Goal: Task Accomplishment & Management: Use online tool/utility

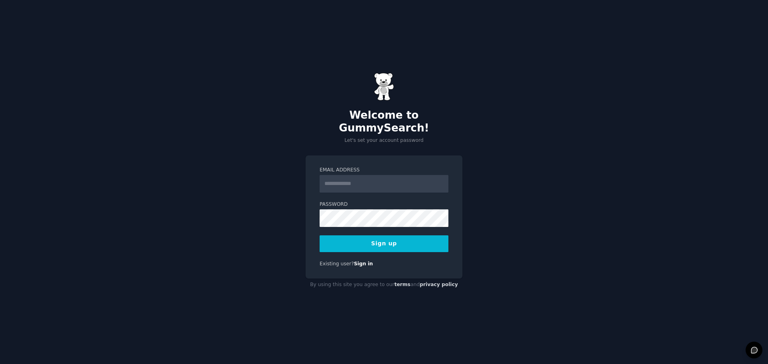
click at [413, 178] on input "Email Address" at bounding box center [384, 184] width 129 height 18
type input "*********"
type input "**********"
click at [416, 237] on button "Sign up" at bounding box center [384, 244] width 129 height 17
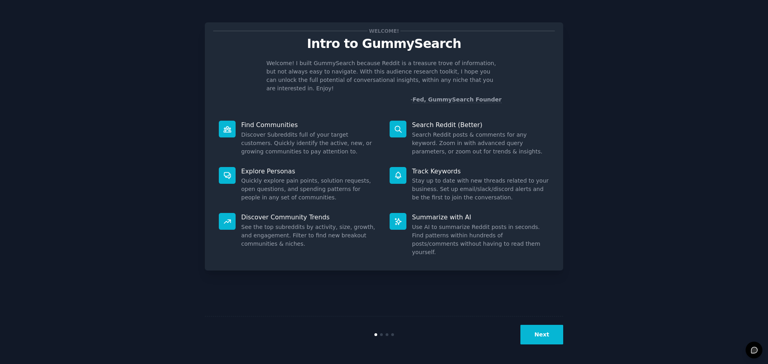
click at [541, 336] on button "Next" at bounding box center [541, 335] width 43 height 20
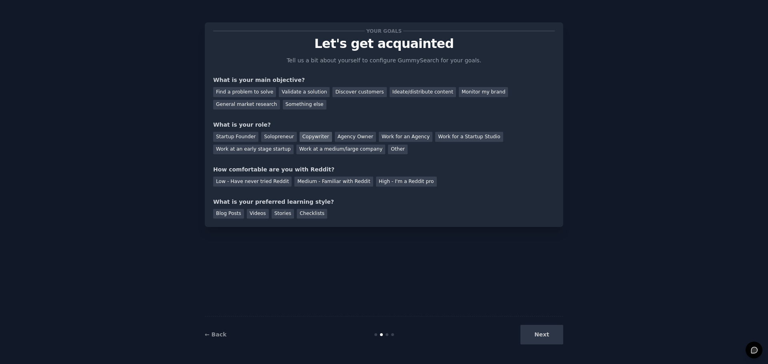
click at [312, 135] on div "Copywriter" at bounding box center [316, 137] width 32 height 10
click at [350, 93] on div "Discover customers" at bounding box center [359, 92] width 54 height 10
click at [259, 184] on div "Low - Have never tried Reddit" at bounding box center [252, 182] width 78 height 10
click at [225, 216] on div "Blog Posts" at bounding box center [228, 214] width 31 height 10
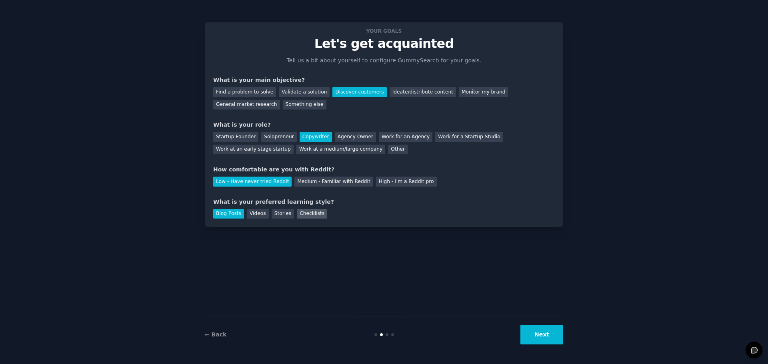
click at [303, 216] on div "Checklists" at bounding box center [312, 214] width 30 height 10
click at [229, 216] on div "Blog Posts" at bounding box center [228, 214] width 31 height 10
click at [550, 333] on button "Next" at bounding box center [541, 335] width 43 height 20
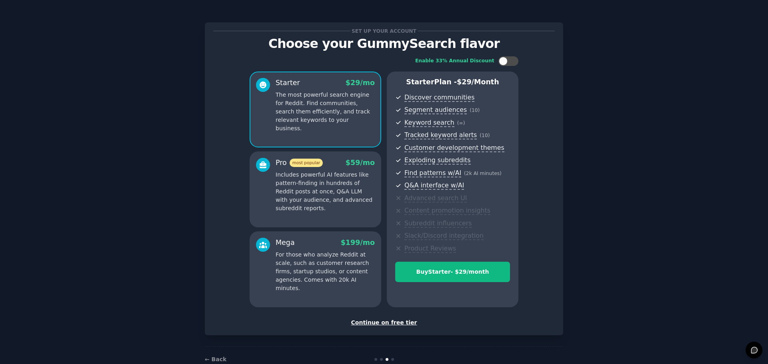
click at [382, 324] on div "Continue on free tier" at bounding box center [384, 323] width 342 height 8
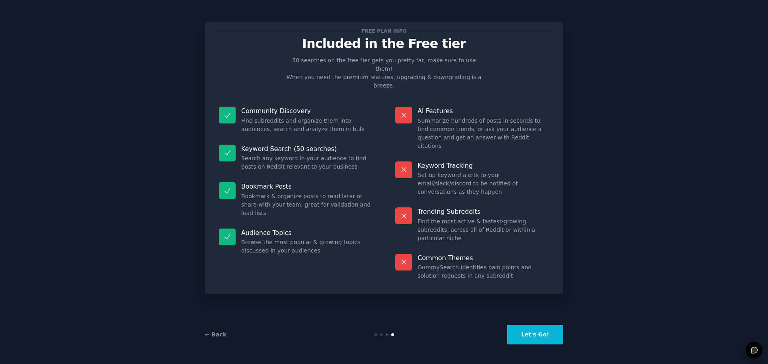
click at [551, 334] on button "Let's Go!" at bounding box center [535, 335] width 56 height 20
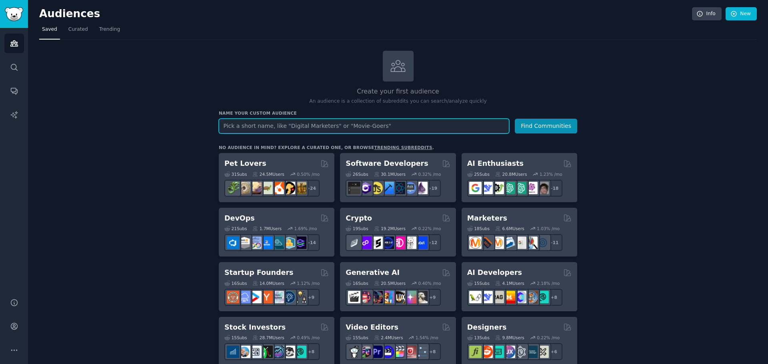
click at [388, 123] on input "text" at bounding box center [364, 126] width 290 height 15
click at [239, 128] on input "Dayton Homeowners" at bounding box center [364, 126] width 290 height 15
type input "[GEOGRAPHIC_DATA], [GEOGRAPHIC_DATA] Homeowners"
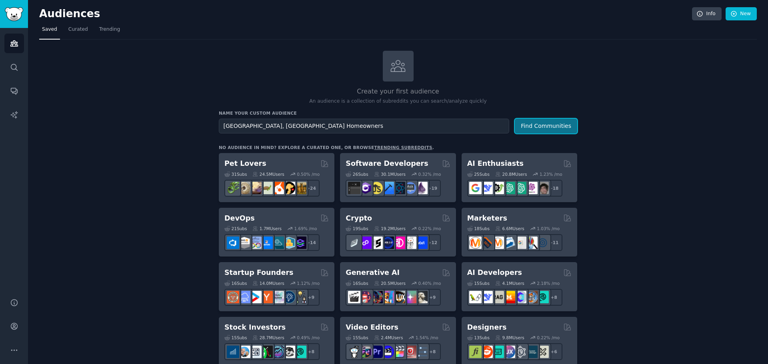
click at [532, 124] on button "Find Communities" at bounding box center [546, 126] width 62 height 15
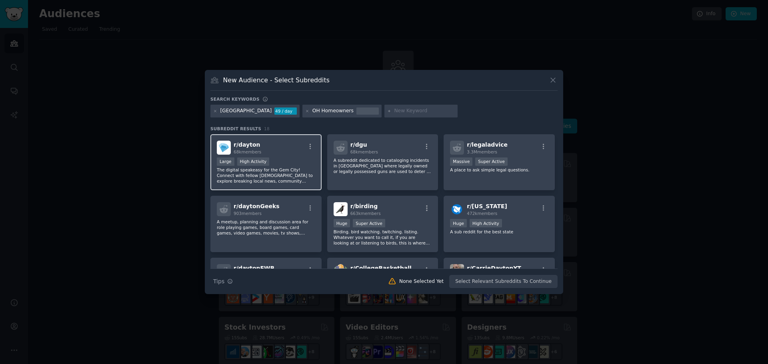
click at [295, 150] on div "r/ dayton 68k members" at bounding box center [266, 148] width 98 height 14
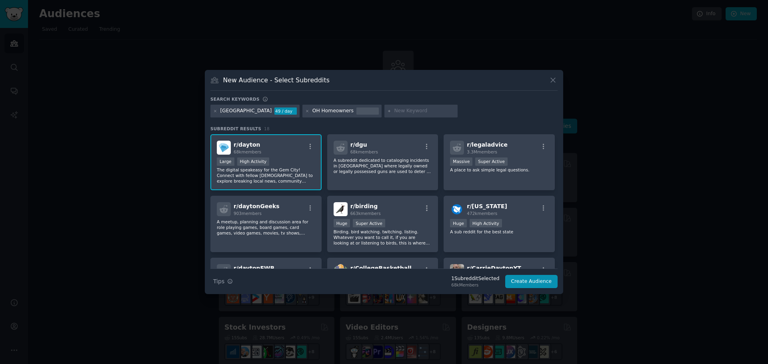
click at [394, 109] on input "text" at bounding box center [424, 111] width 61 height 7
type input "homeowners"
click at [305, 113] on icon at bounding box center [307, 111] width 4 height 4
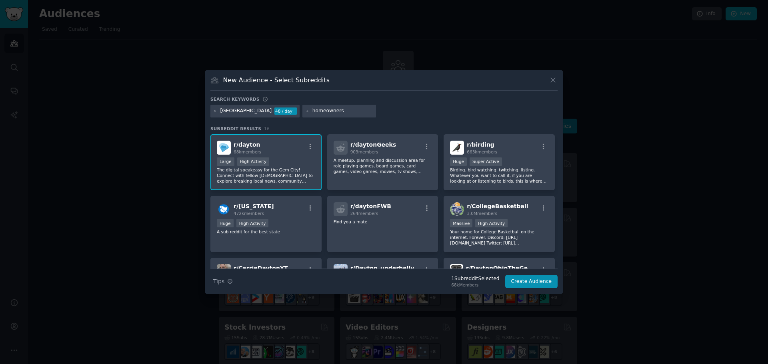
click at [317, 110] on input "homeowners" at bounding box center [342, 111] width 61 height 7
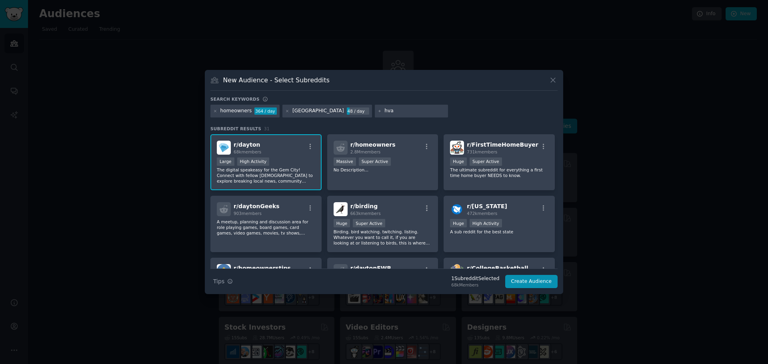
type input "hvac"
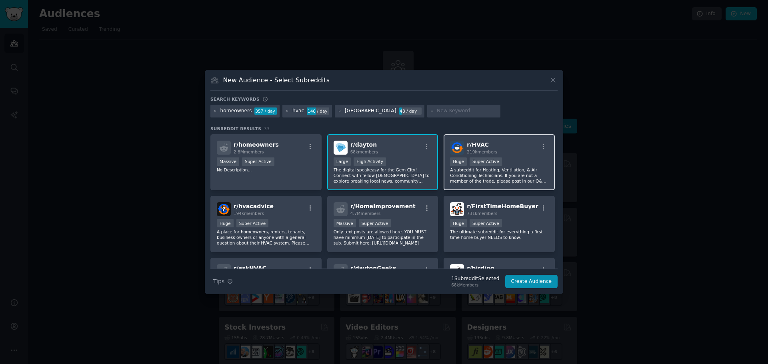
click at [526, 156] on div "r/ HVAC 219k members Huge Super Active A subreddit for Heating, Ventilation, & …" at bounding box center [499, 162] width 111 height 56
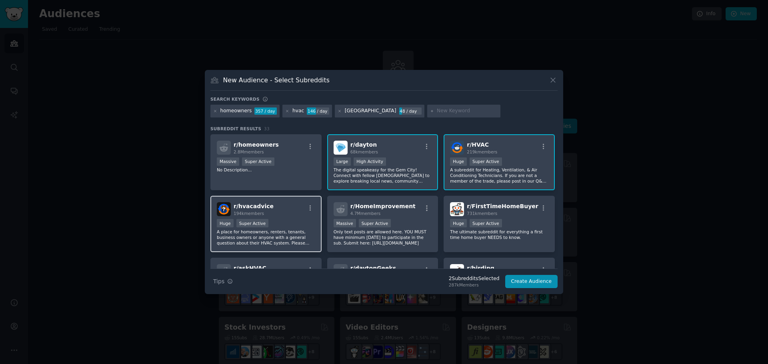
click at [278, 217] on div "r/ hvacadvice 194k members Huge Super Active A place for homeowners, renters, t…" at bounding box center [265, 224] width 111 height 56
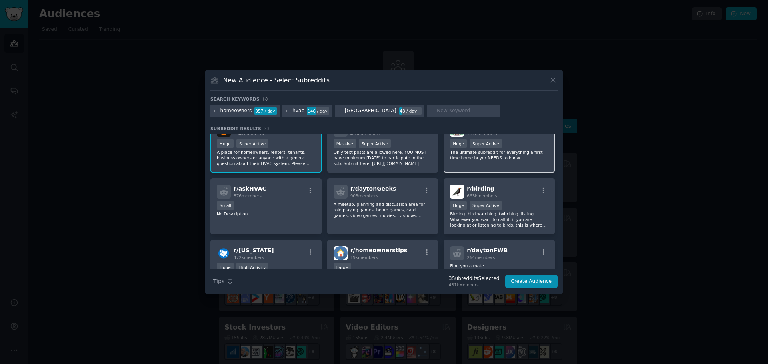
scroll to position [80, 0]
click at [274, 208] on div "Small" at bounding box center [266, 206] width 98 height 10
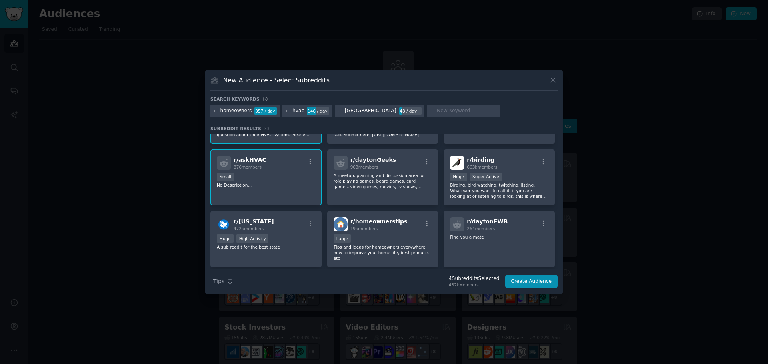
scroll to position [0, 0]
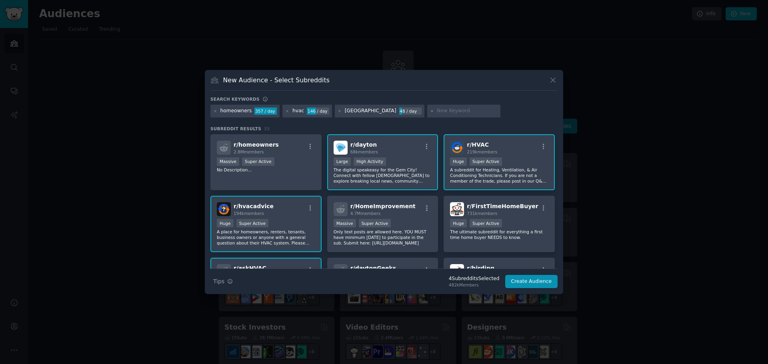
click at [437, 112] on input "text" at bounding box center [467, 111] width 61 height 7
type input "plumbing"
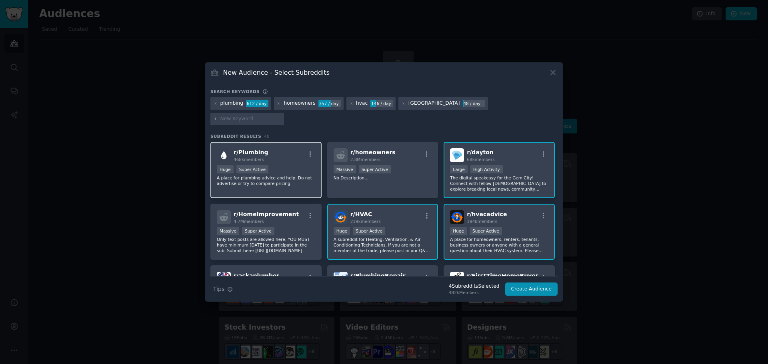
click at [286, 165] on div "Huge Super Active" at bounding box center [266, 170] width 98 height 10
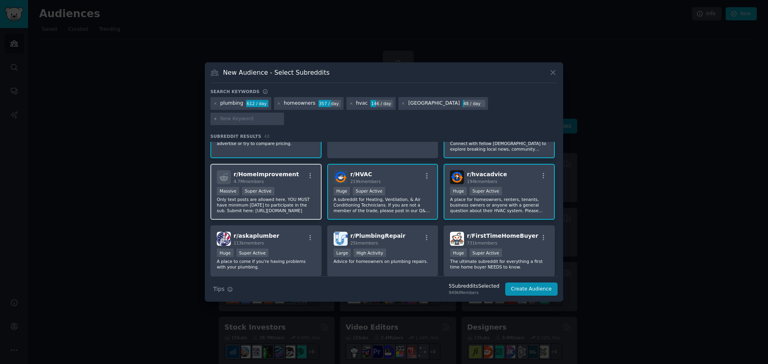
scroll to position [80, 0]
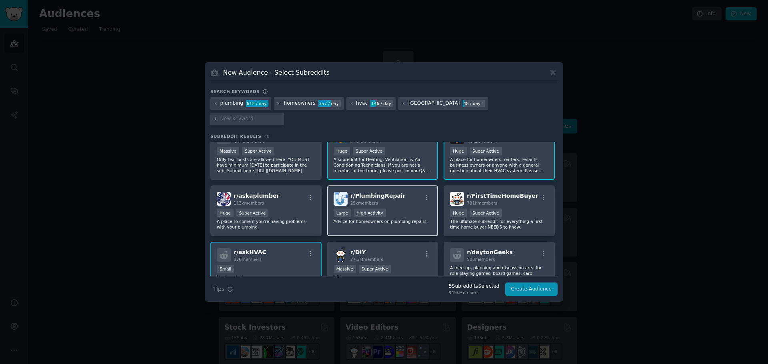
click at [411, 198] on div "r/ PlumbingRepair 25k members" at bounding box center [383, 199] width 98 height 14
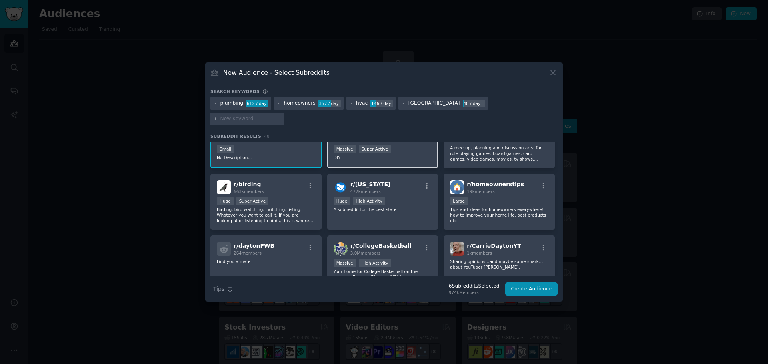
scroll to position [240, 0]
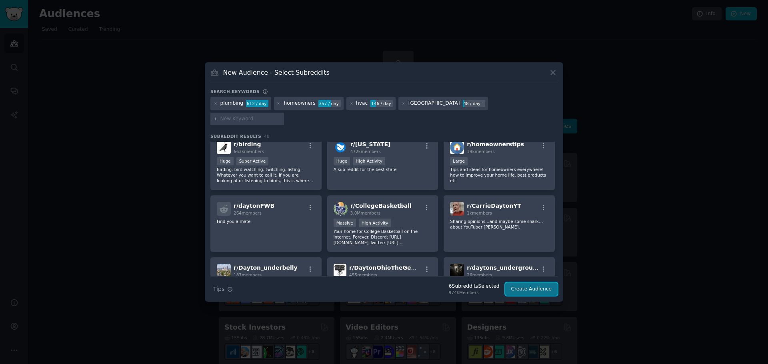
click at [540, 283] on button "Create Audience" at bounding box center [531, 290] width 53 height 14
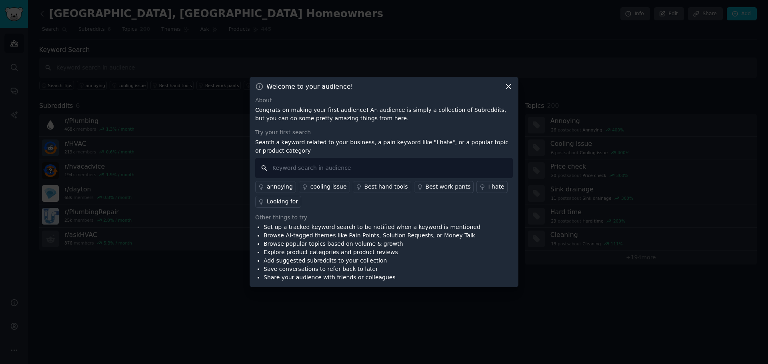
click at [357, 167] on input "text" at bounding box center [384, 168] width 258 height 20
type input "HVAC"
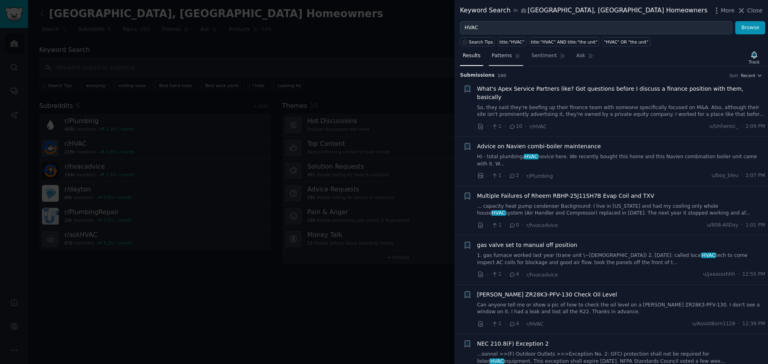
click at [503, 60] on link "Patterns" at bounding box center [506, 58] width 34 height 16
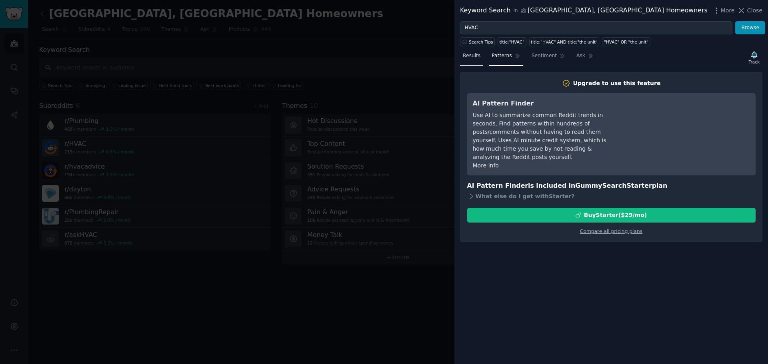
click at [470, 56] on span "Results" at bounding box center [472, 55] width 18 height 7
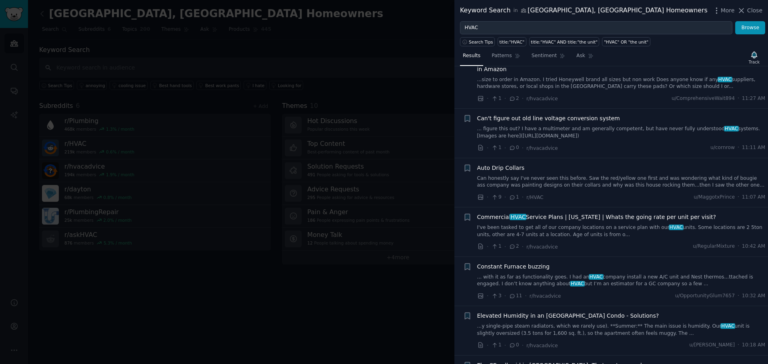
scroll to position [560, 0]
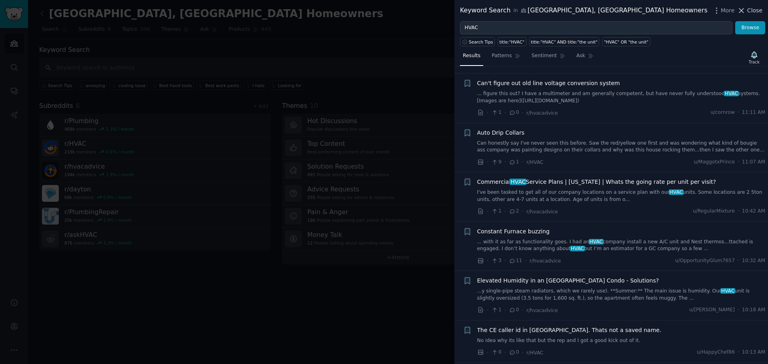
click at [752, 8] on span "Close" at bounding box center [754, 10] width 15 height 8
